Goal: Task Accomplishment & Management: Use online tool/utility

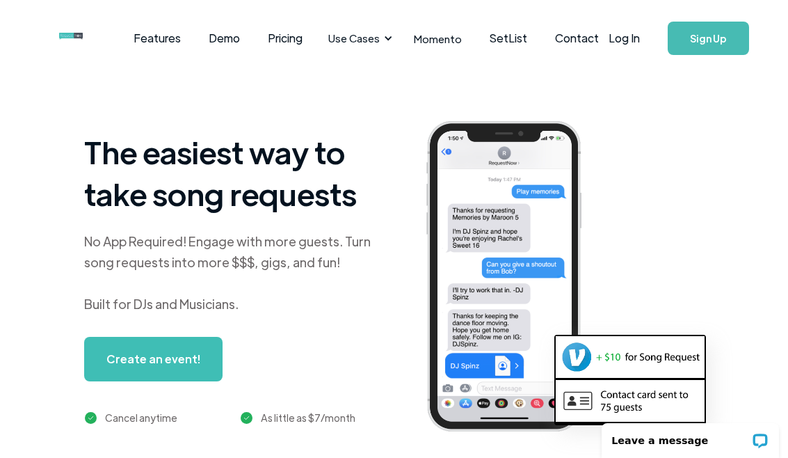
click at [607, 42] on link "Log In" at bounding box center [624, 38] width 59 height 49
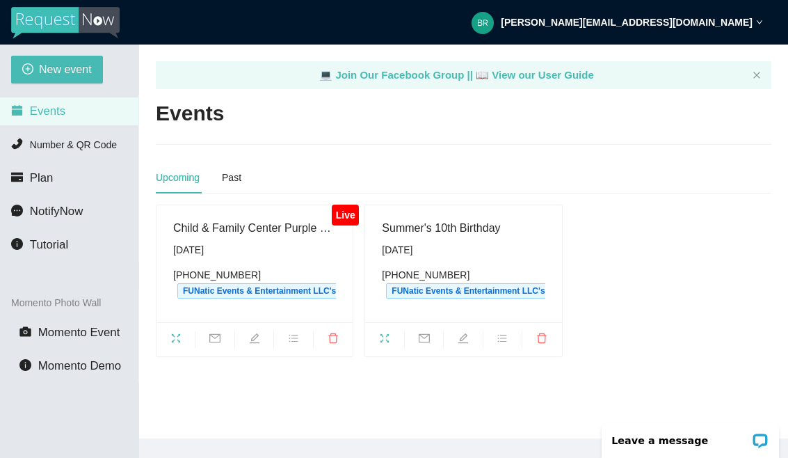
click at [200, 241] on div "Child & Family Center Purple Walk [DATE] [PHONE_NUMBER] FUNatic Events & Entert…" at bounding box center [254, 263] width 163 height 89
click at [152, 318] on div "Live Child & Family Center Purple Walk [DATE] [PHONE_NUMBER] FUNatic Events & E…" at bounding box center [254, 280] width 209 height 152
click at [172, 334] on icon "fullscreen" at bounding box center [175, 338] width 9 height 9
